Goal: Find specific page/section: Find specific page/section

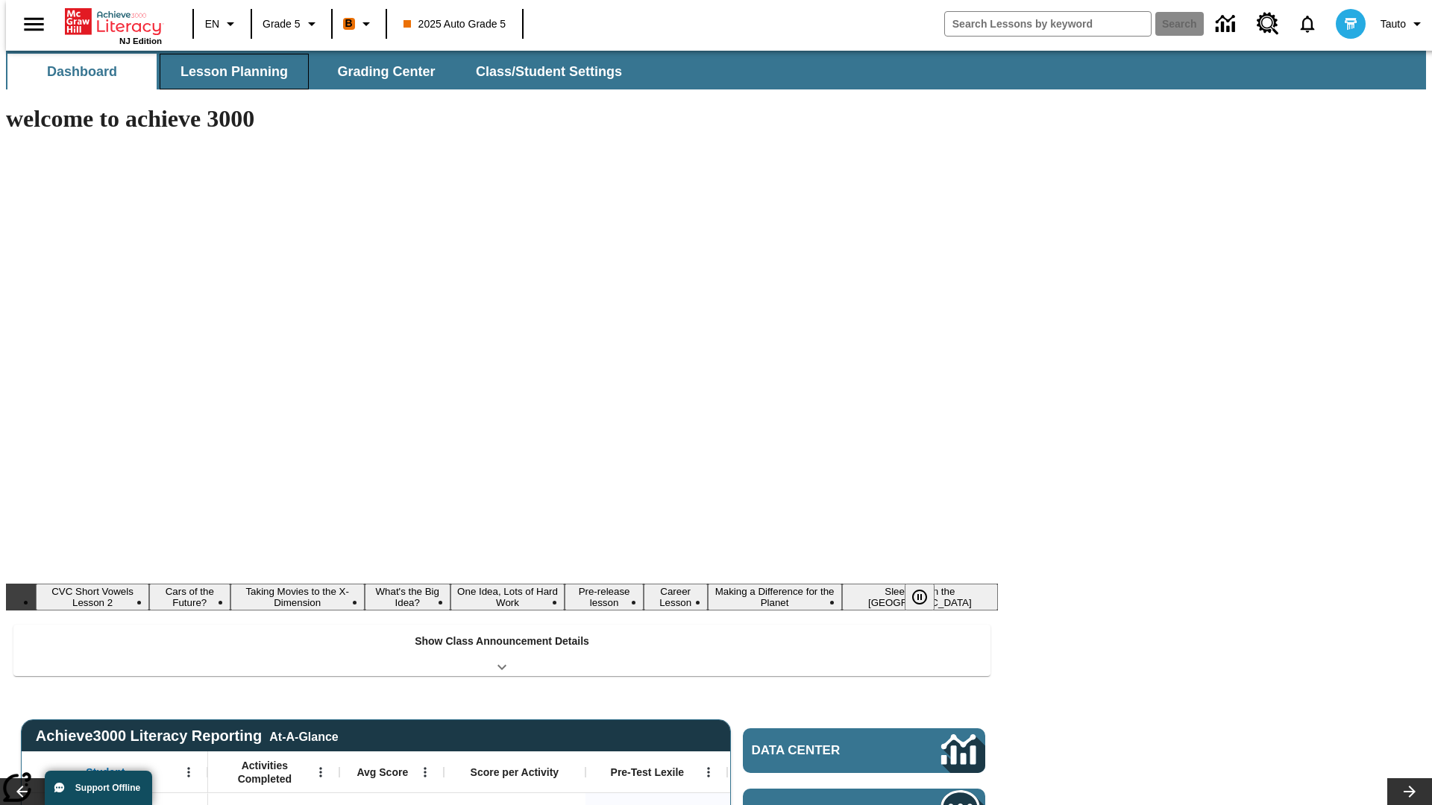
click at [228, 72] on button "Lesson Planning" at bounding box center [234, 72] width 149 height 36
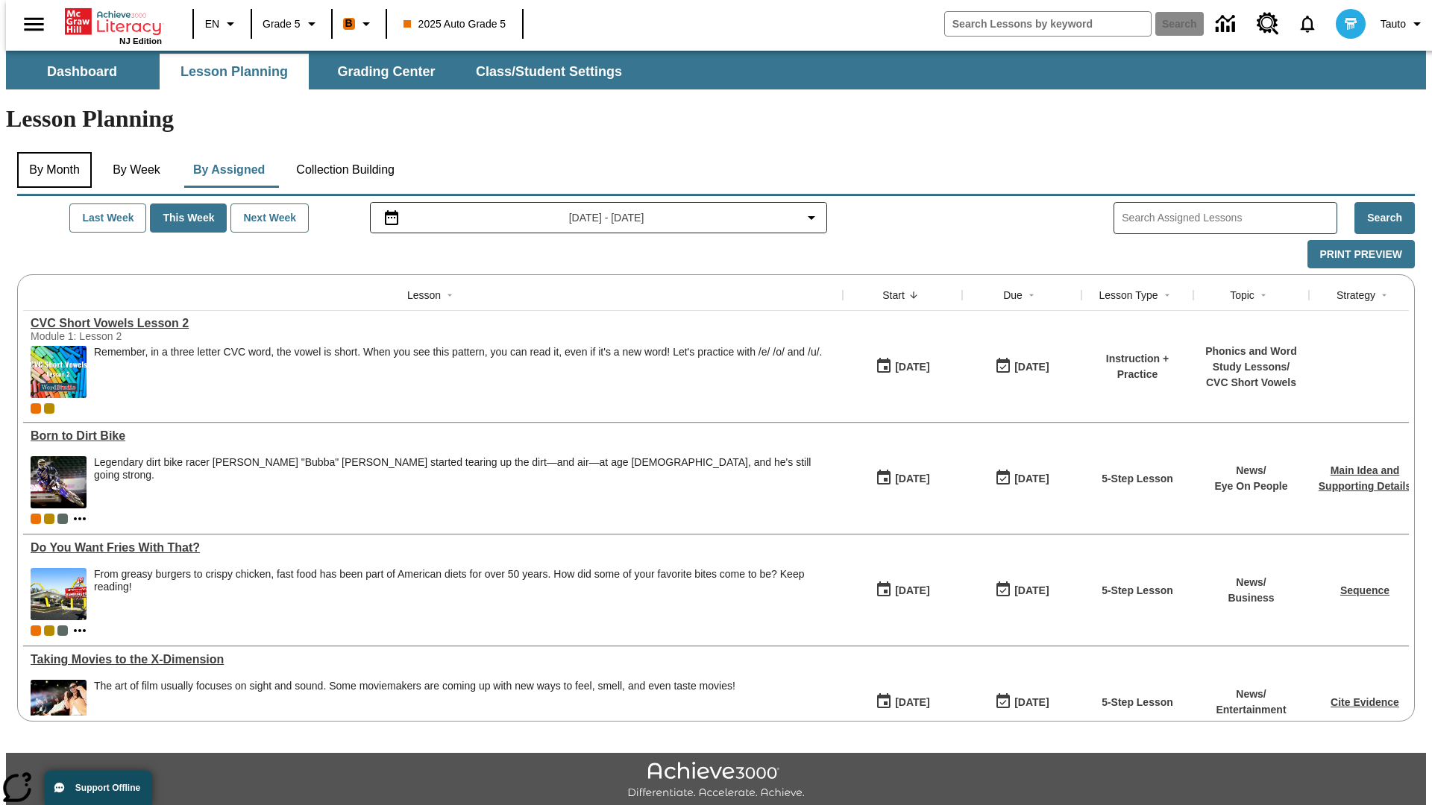
click at [50, 152] on button "By Month" at bounding box center [54, 170] width 75 height 36
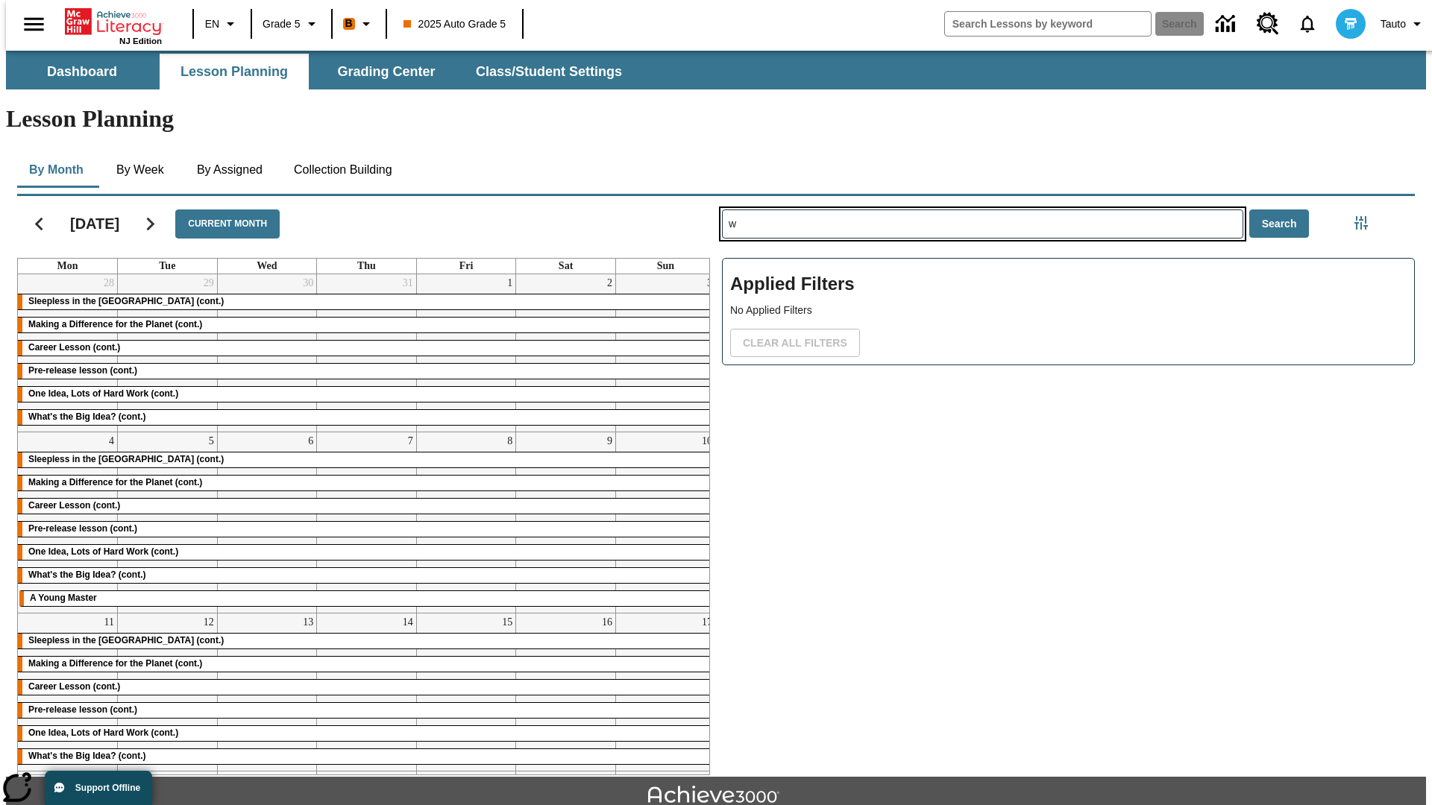
type input "w"
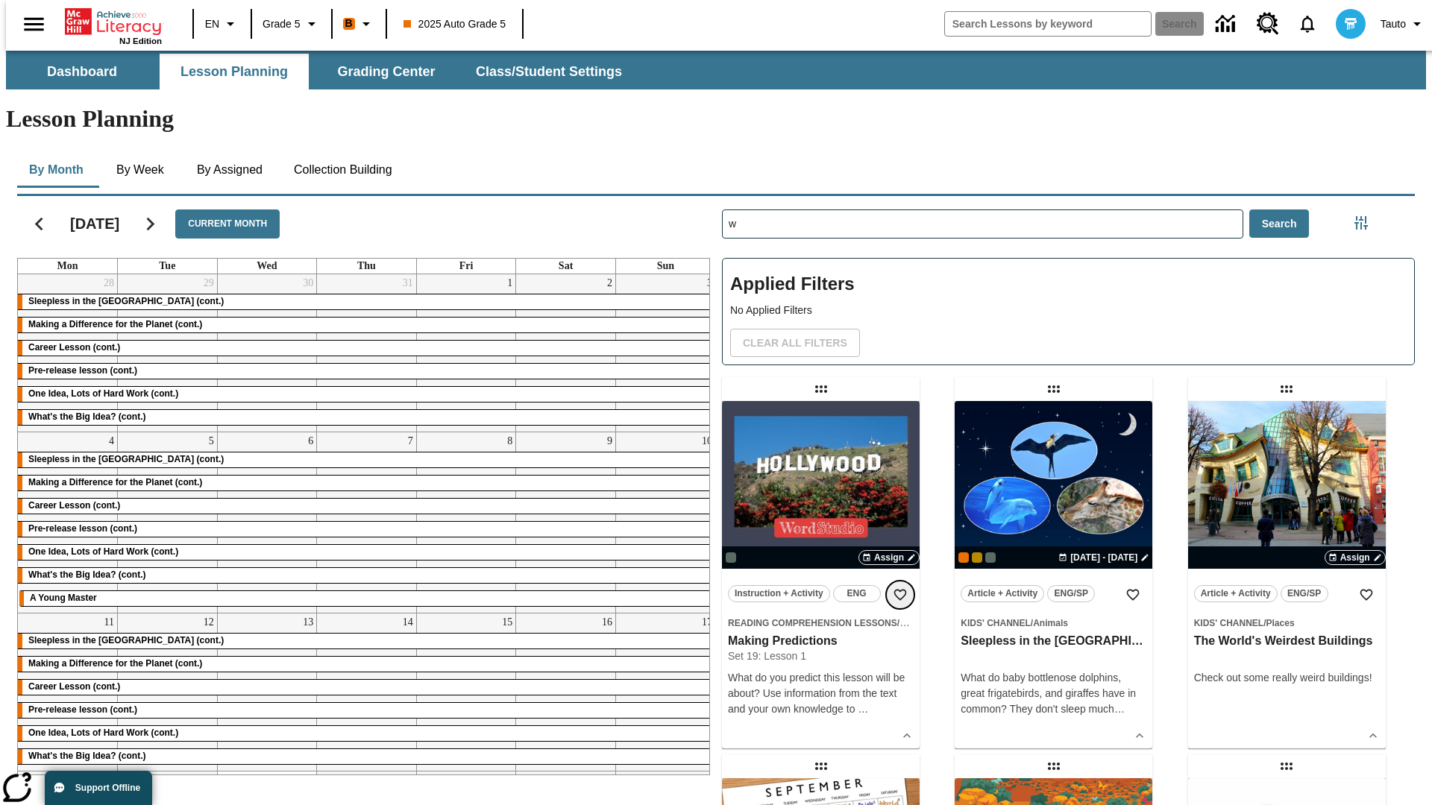
click at [900, 588] on icon "Add to Favorites" at bounding box center [900, 595] width 15 height 15
click at [107, 20] on icon "Home" at bounding box center [114, 22] width 99 height 30
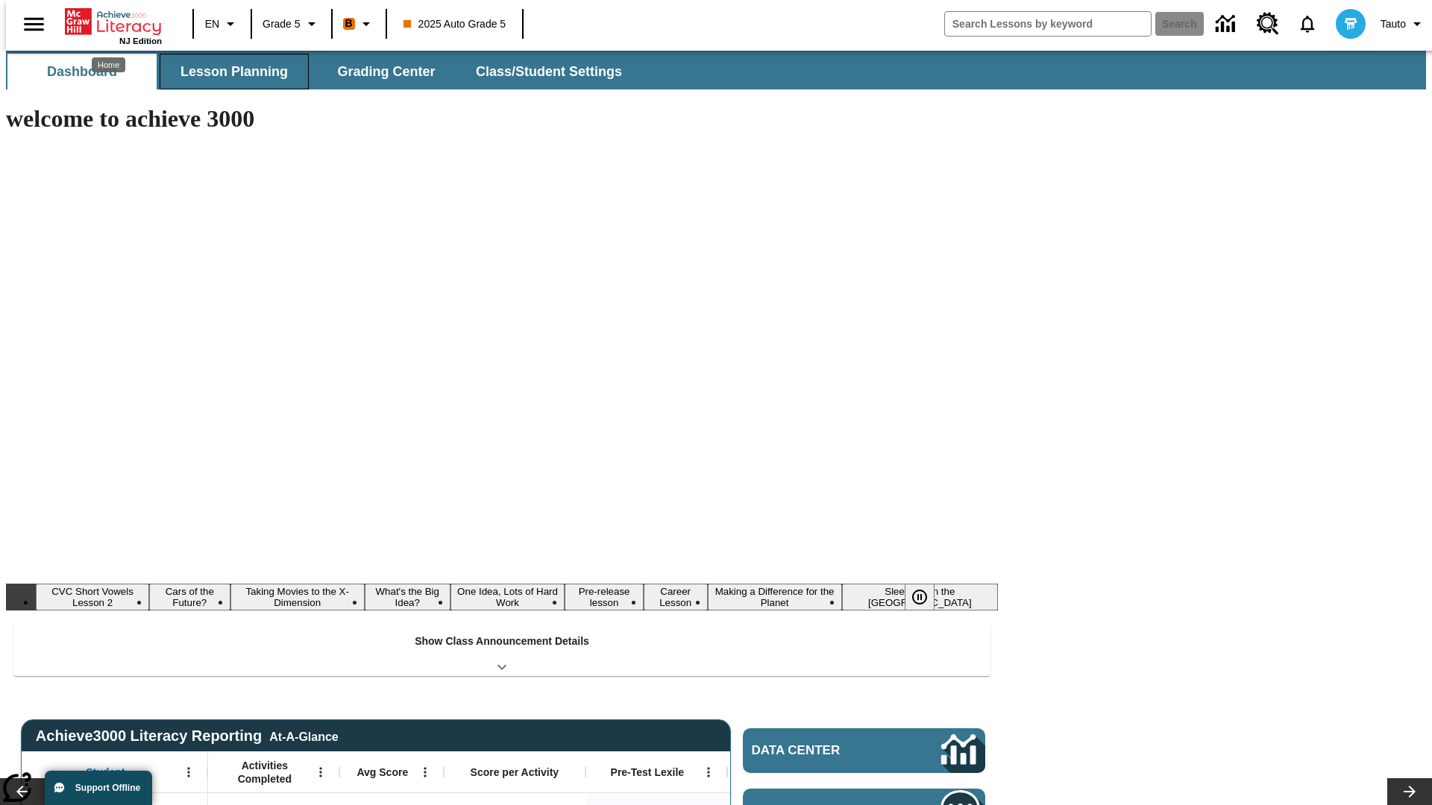
click at [228, 72] on button "Lesson Planning" at bounding box center [234, 72] width 149 height 36
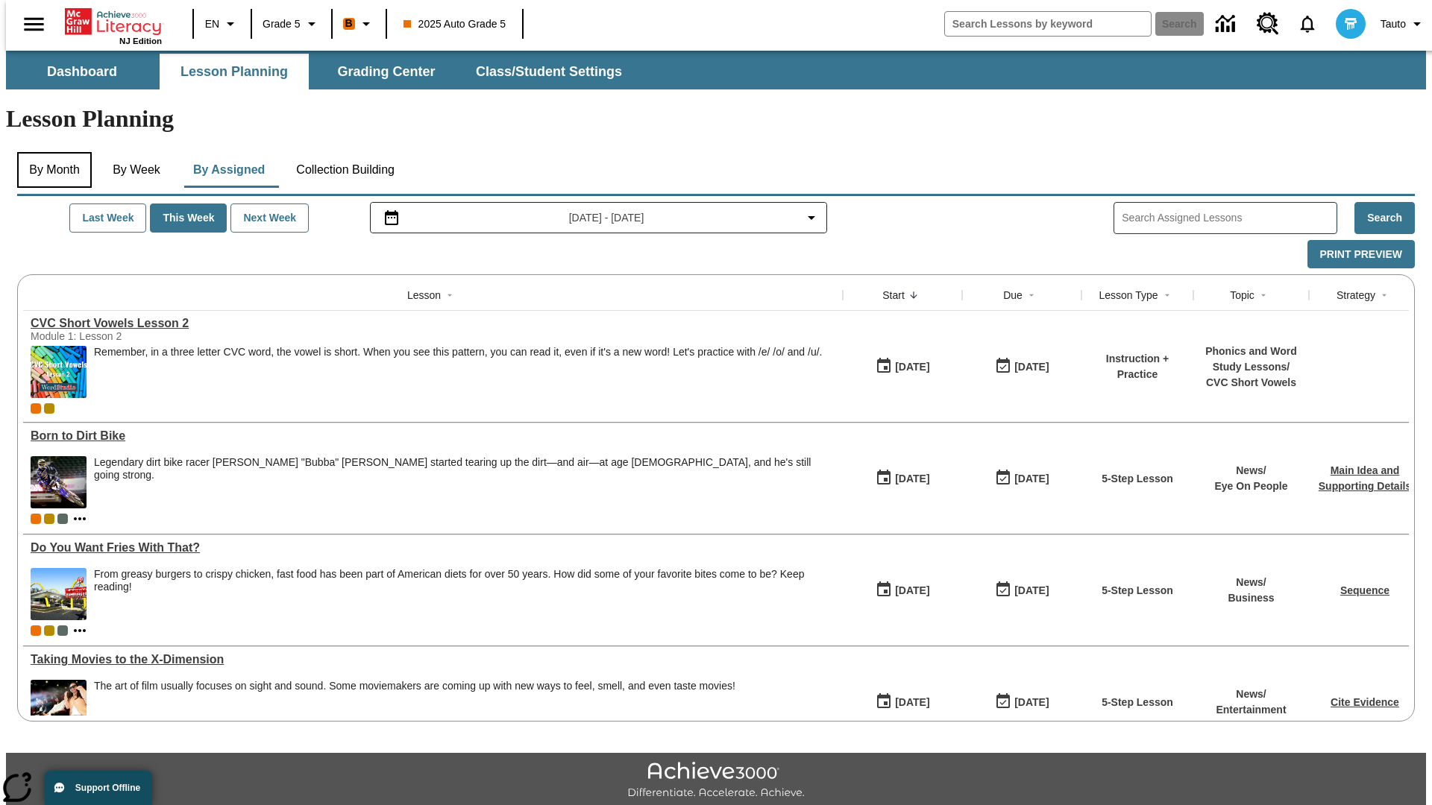
click at [50, 152] on button "By Month" at bounding box center [54, 170] width 75 height 36
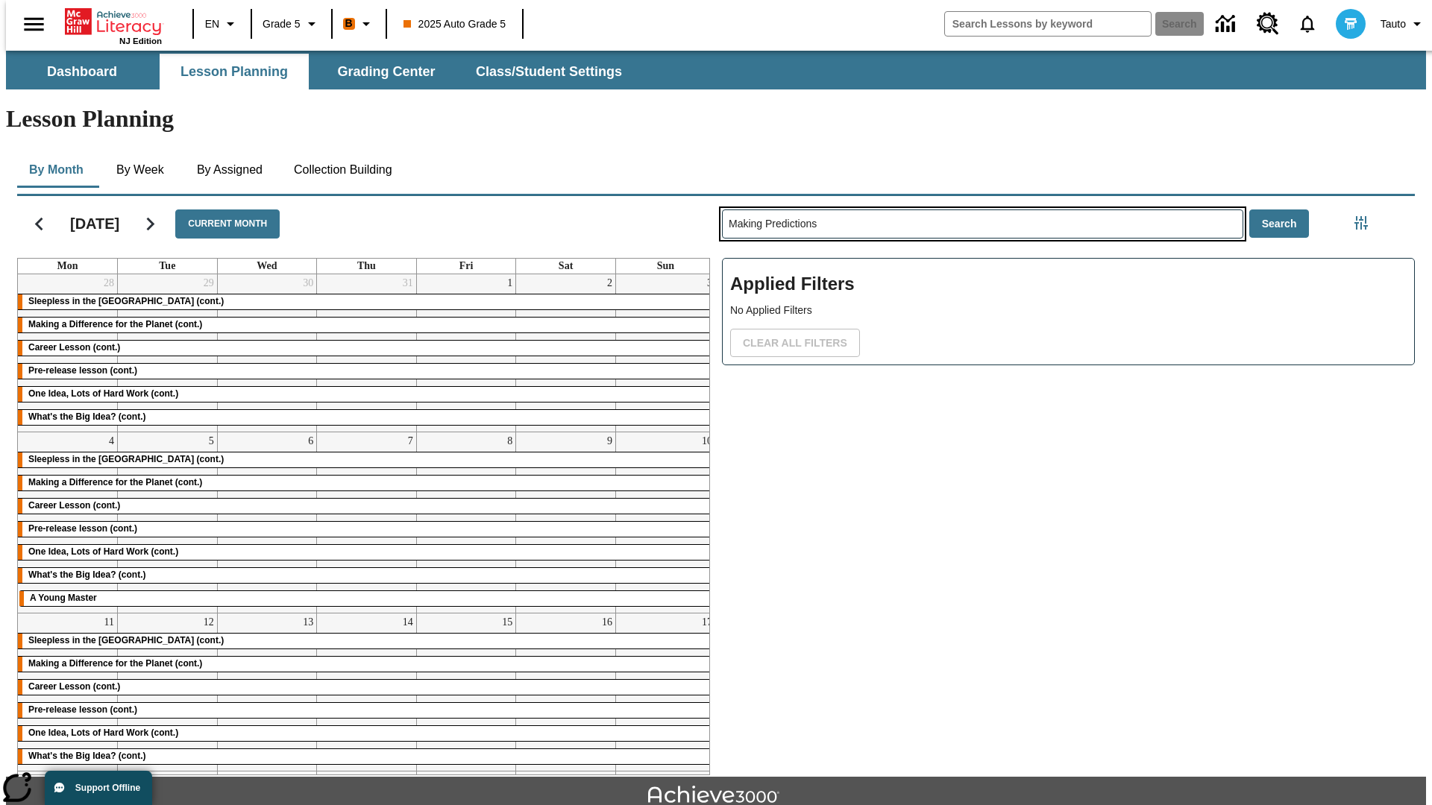
type input "Making Predictions"
